Goal: Transaction & Acquisition: Purchase product/service

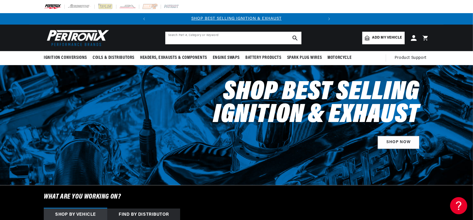
click at [264, 38] on input "text" at bounding box center [233, 38] width 136 height 13
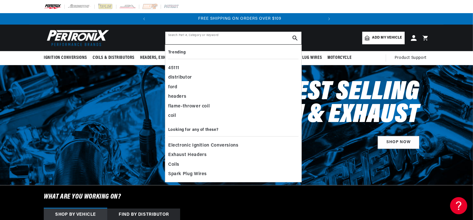
scroll to position [0, 173]
click at [325, 35] on header "BETTER SEARCH RESULTS Add your vehicle's year, make, and model to find parts be…" at bounding box center [236, 38] width 414 height 27
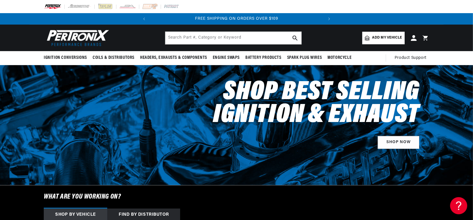
click at [367, 38] on icon at bounding box center [367, 37] width 5 height 5
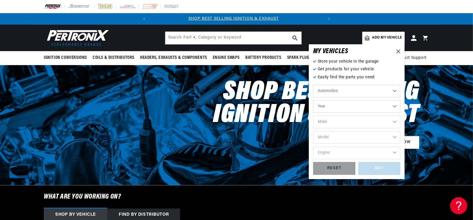
scroll to position [0, 0]
click at [395, 106] on select "Year 2024 2023 2022 2021 2020 2019 2018 2017 2016 2015 2014 2013 2012 2011 2010…" at bounding box center [356, 106] width 87 height 13
click at [395, 91] on select "Automotive Agricultural Industrial Marine Motorcycle" at bounding box center [356, 91] width 87 height 13
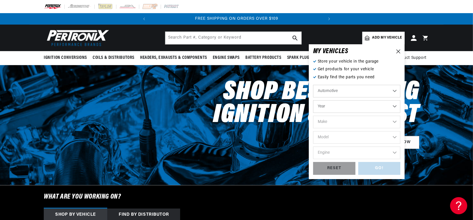
click at [313, 85] on select "Automotive Agricultural Industrial Marine Motorcycle" at bounding box center [356, 91] width 87 height 13
click at [395, 107] on select "Year 2024 2023 2022 2021 2020 2019 2018 2017 2016 2015 2014 2013 2012 2011 2010…" at bounding box center [356, 106] width 87 height 13
click at [393, 106] on select "Year 2024 2023 2022 2021 2020 2019 2018 2017 2016 2015 2014 2013 2012 2011 2010…" at bounding box center [356, 106] width 87 height 13
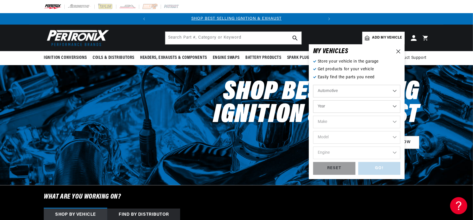
select select "1965"
click at [313, 100] on select "Year 2024 2023 2022 2021 2020 2019 2018 2017 2016 2015 2014 2013 2012 2011 2010…" at bounding box center [356, 106] width 87 height 13
click at [345, 94] on select "Automotive Agricultural Industrial Marine Motorcycle" at bounding box center [356, 91] width 87 height 13
select select "1965"
click at [395, 65] on div "Store your vehicle in the garage Get products for your vehicle Easily find the …" at bounding box center [356, 117] width 87 height 116
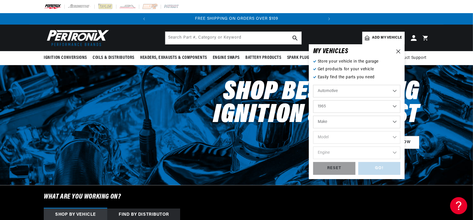
click at [395, 122] on select "Make Alfa Romeo American Motors Aston Martin Austin Austin Healey Avanti Bentle…" at bounding box center [356, 122] width 87 height 13
select select "Cadillac"
click at [313, 116] on select "Make Alfa Romeo American Motors Aston Martin Austin Austin Healey Avanti Bentle…" at bounding box center [356, 122] width 87 height 13
select select "Cadillac"
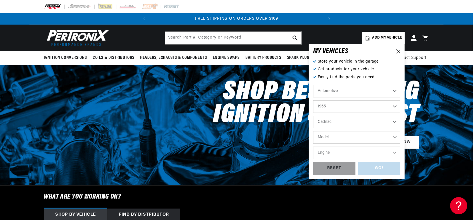
click at [395, 138] on select "Model Calais DeVille Eldorado Fleetwood" at bounding box center [356, 137] width 87 height 13
click at [393, 140] on select "Model Calais DeVille Eldorado Fleetwood" at bounding box center [356, 137] width 87 height 13
select select "DeVille"
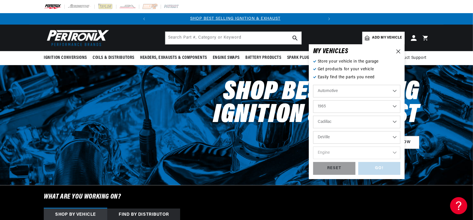
click at [313, 131] on select "Model Calais DeVille Eldorado Fleetwood" at bounding box center [356, 137] width 87 height 13
select select "DeVille"
click at [395, 153] on select "Engine 7.0L" at bounding box center [356, 153] width 87 height 13
select select "7.0L"
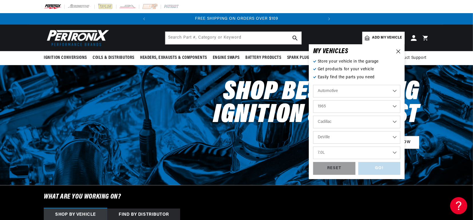
click at [313, 147] on select "Engine 7.0L" at bounding box center [356, 153] width 87 height 13
select select "7.0L"
click at [388, 170] on div "GO!" at bounding box center [379, 168] width 42 height 13
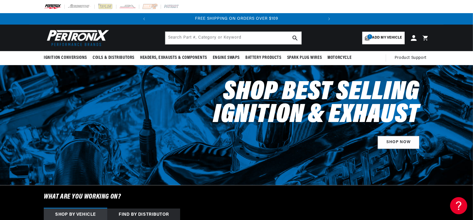
select select "1965"
select select "Cadillac"
select select "DeVille"
select select "7.0L"
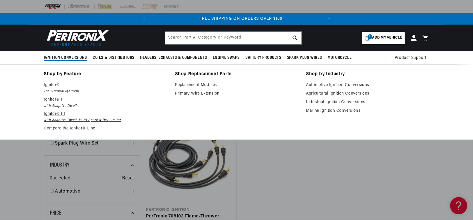
scroll to position [0, 173]
click at [57, 118] on em "with Adaptive Dwell, Multi-Spark & Rev Limiter" at bounding box center [105, 121] width 123 height 6
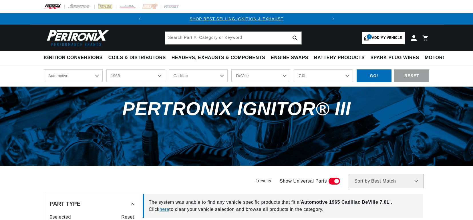
select select "1965"
select select "Cadillac"
select select "DeVille"
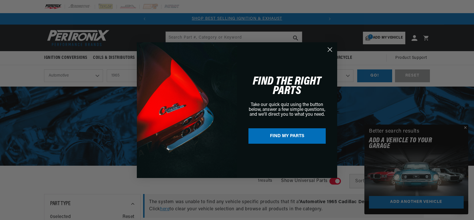
click at [328, 49] on circle "Close dialog" at bounding box center [329, 49] width 9 height 9
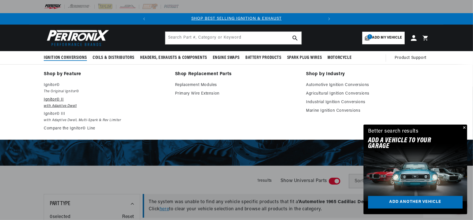
click at [51, 101] on p "Ignitor© II" at bounding box center [105, 99] width 123 height 7
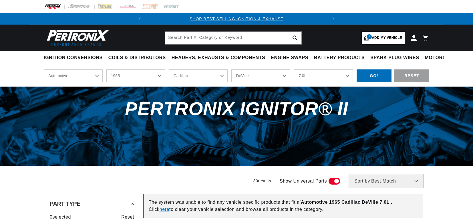
select select "1965"
select select "Cadillac"
select select "DeVille"
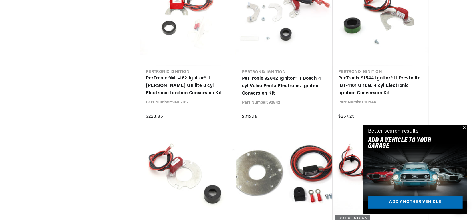
scroll to position [0, 153]
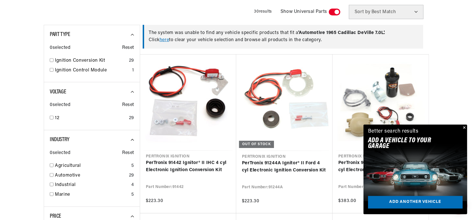
scroll to position [172, 0]
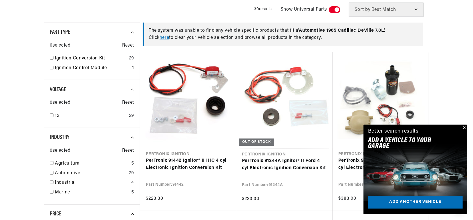
click at [465, 127] on button "Close" at bounding box center [463, 128] width 7 height 7
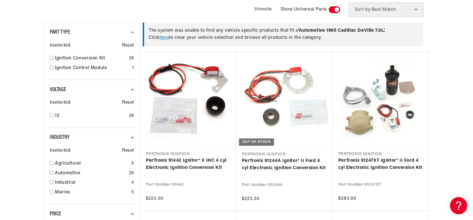
scroll to position [0, 0]
click at [79, 58] on link "Ignition Conversion Kit" at bounding box center [91, 58] width 72 height 7
checkbox input "true"
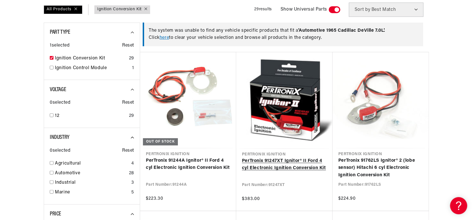
scroll to position [0, 173]
